Goal: Ask a question: Seek information or help from site administrators or community

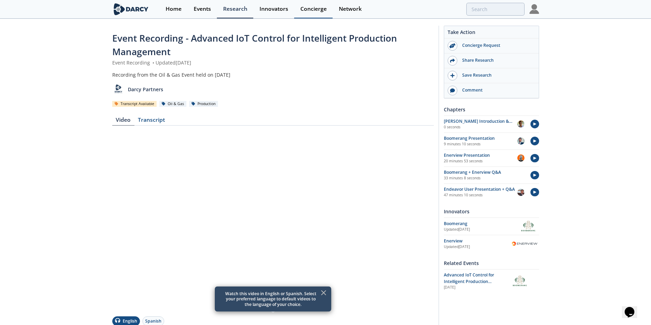
click at [307, 10] on div "Concierge" at bounding box center [313, 9] width 26 height 6
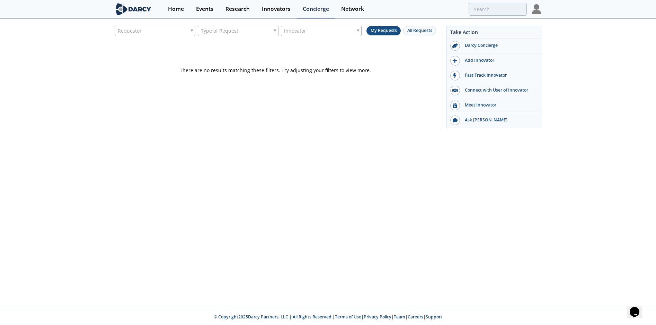
click at [377, 29] on button "My Requests" at bounding box center [383, 30] width 34 height 9
click at [481, 45] on div "Darcy Concierge" at bounding box center [499, 45] width 78 height 6
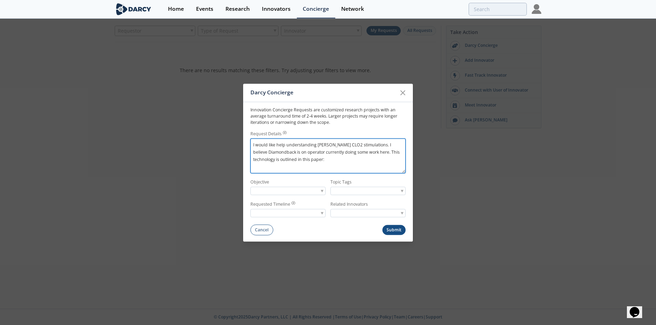
paste textarea "SPE-223521-MS A New Concept of Enhanced Oil Recovery (EOR) in Permian Basin. Ch…"
click at [253, 161] on textarea "I would like help understanding [PERSON_NAME] CLO2 stimulations. I believe Diam…" at bounding box center [327, 155] width 155 height 35
click at [254, 153] on textarea "I would like help understanding [PERSON_NAME] CLO2 stimulations. I believe Diam…" at bounding box center [327, 155] width 155 height 35
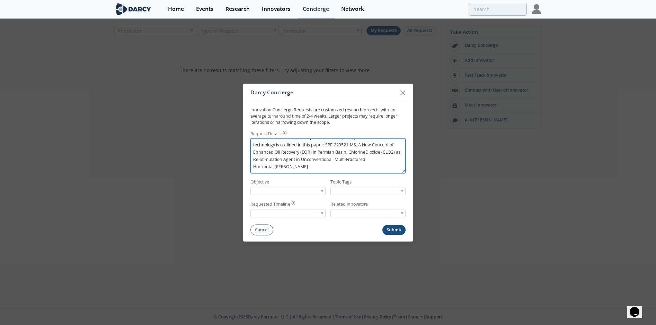
scroll to position [15, 0]
click at [253, 167] on textarea "I would like help understanding Cudd's CLO2 stimulations. I believe Diamondback…" at bounding box center [327, 155] width 155 height 35
click at [273, 170] on textarea "I would like help understanding Cudd's CLO2 stimulations. I believe Diamondback…" at bounding box center [327, 155] width 155 height 35
click at [304, 189] on div at bounding box center [287, 190] width 75 height 9
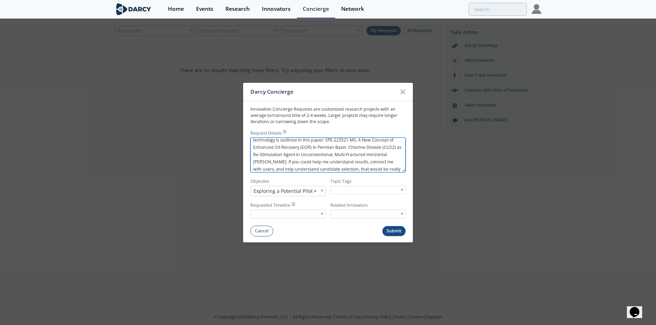
click at [394, 168] on textarea "I would like help understanding Cudd's CLO2 stimulations. I believe Diamondback…" at bounding box center [327, 154] width 155 height 35
type textarea "I would like help understanding Cudd's CLO2 stimulations. I believe Diamondback…"
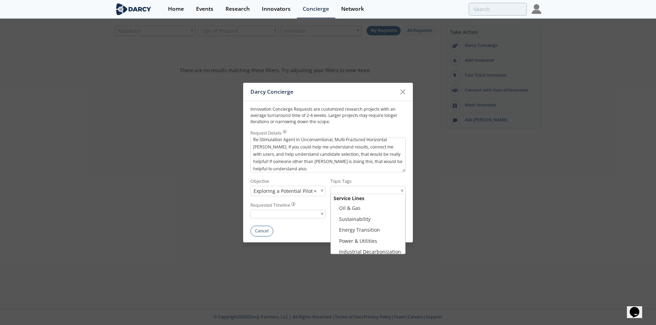
click at [374, 191] on input "search" at bounding box center [357, 189] width 53 height 7
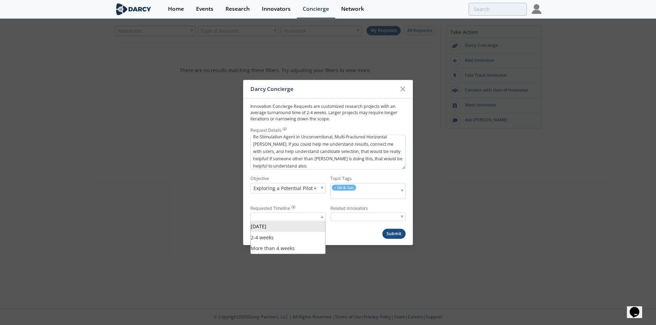
click at [298, 218] on div at bounding box center [287, 216] width 75 height 9
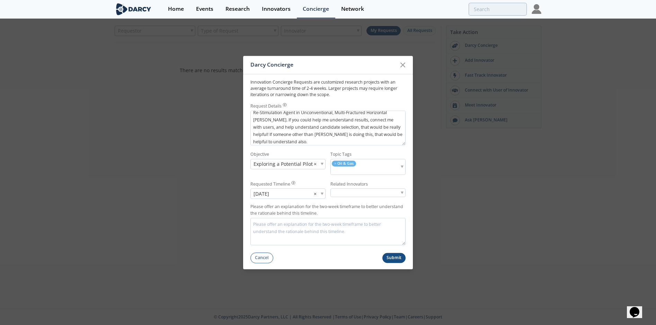
click at [383, 193] on input "search" at bounding box center [357, 192] width 53 height 7
click at [398, 193] on div at bounding box center [367, 192] width 75 height 9
click at [291, 224] on textarea "Please offer an explanation for the two-week timeframe to better understand the…" at bounding box center [327, 231] width 155 height 27
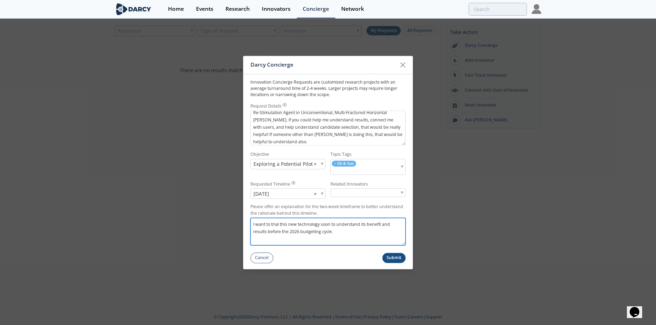
click at [271, 226] on textarea "I want to trial this new technology soon to understand its benefit and results …" at bounding box center [327, 231] width 155 height 27
click at [356, 233] on textarea "I want to potentially trial this new technology soon to understand its benefit …" at bounding box center [327, 231] width 155 height 27
type textarea "I want to potentially trial this new technology soon to understand its benefit …"
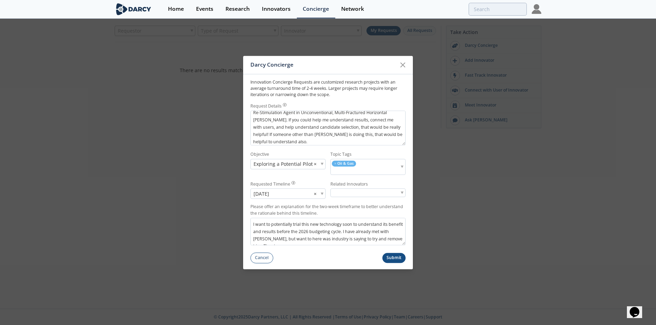
click at [393, 258] on button "Submit" at bounding box center [394, 258] width 24 height 10
